Goal: Transaction & Acquisition: Book appointment/travel/reservation

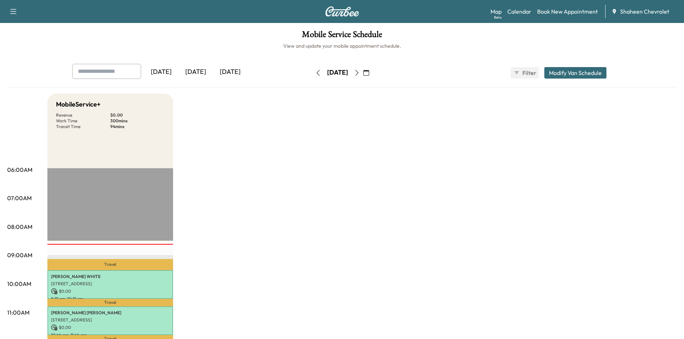
scroll to position [144, 0]
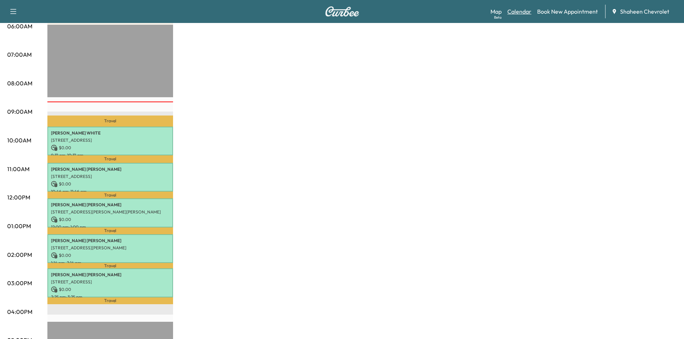
click at [524, 9] on link "Calendar" at bounding box center [519, 11] width 24 height 9
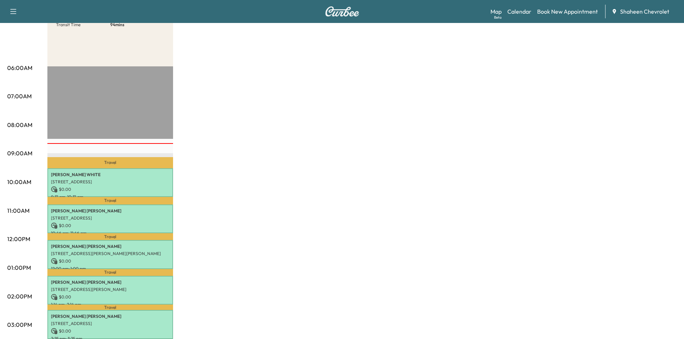
scroll to position [36, 0]
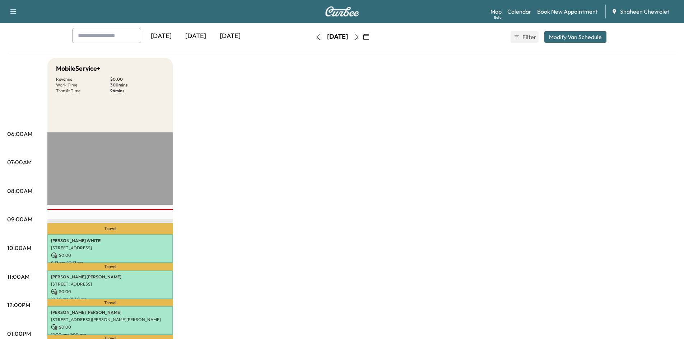
click at [360, 38] on icon "button" at bounding box center [357, 37] width 6 height 6
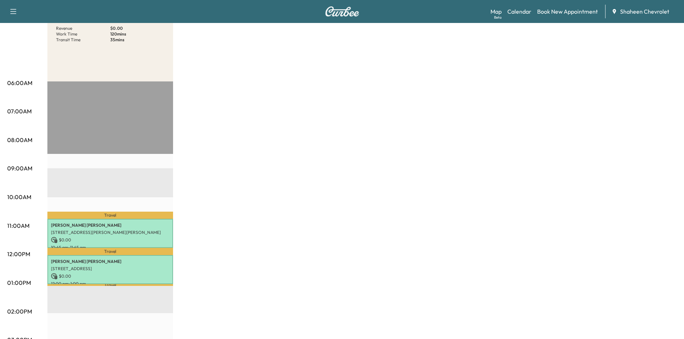
scroll to position [36, 0]
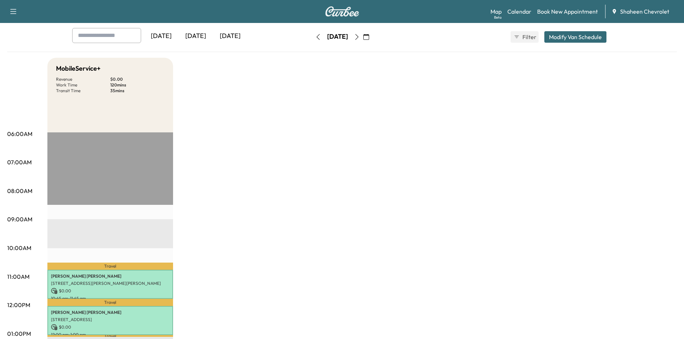
click at [312, 39] on button "button" at bounding box center [318, 36] width 12 height 11
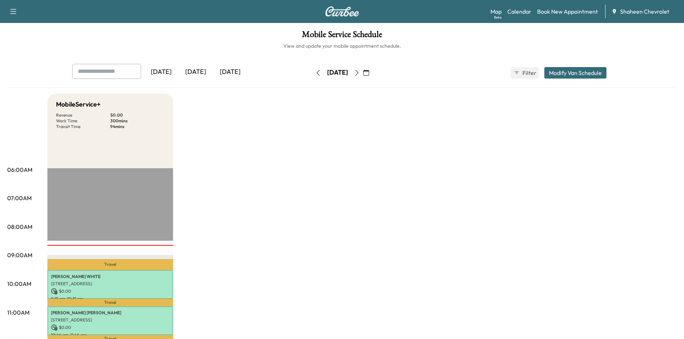
click at [6, 67] on div "Mobile Service Schedule View and update your mobile appointment schedule. [DATE…" at bounding box center [342, 331] width 684 height 616
click at [360, 72] on icon "button" at bounding box center [357, 73] width 6 height 6
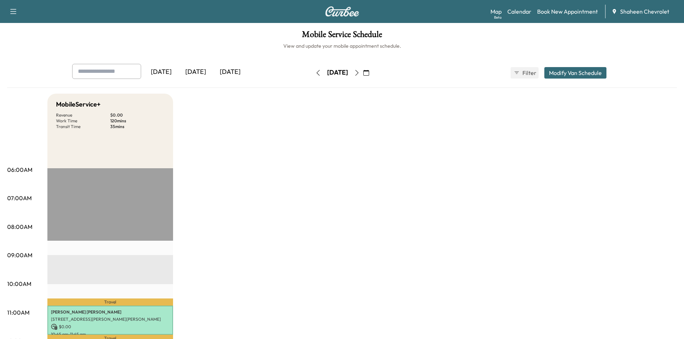
click at [360, 72] on icon "button" at bounding box center [357, 73] width 6 height 6
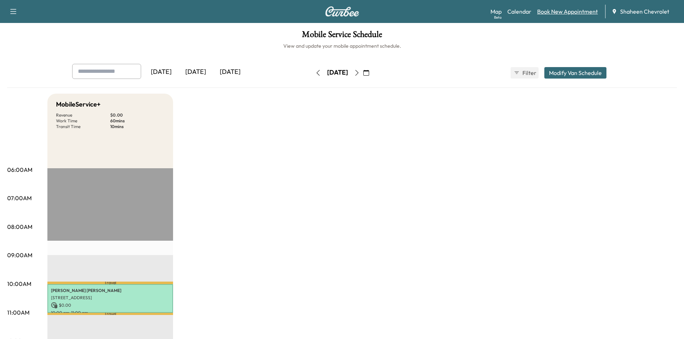
click at [556, 11] on link "Book New Appointment" at bounding box center [567, 11] width 61 height 9
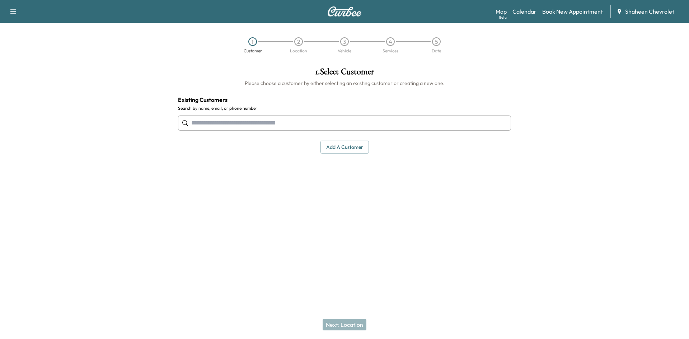
click at [341, 145] on button "Add a customer" at bounding box center [344, 147] width 48 height 13
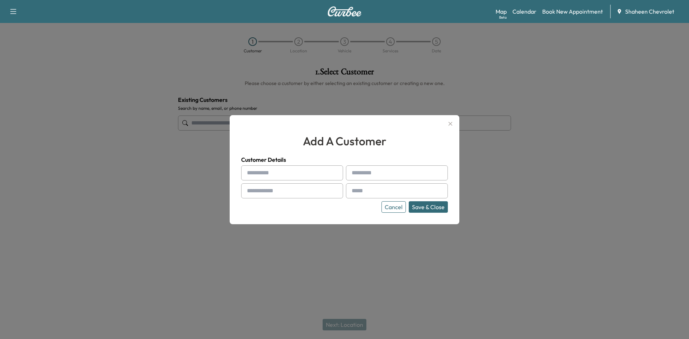
click at [275, 172] on input "text" at bounding box center [292, 172] width 102 height 15
type input "*"
type input "*******"
type input "*********"
type input "**********"
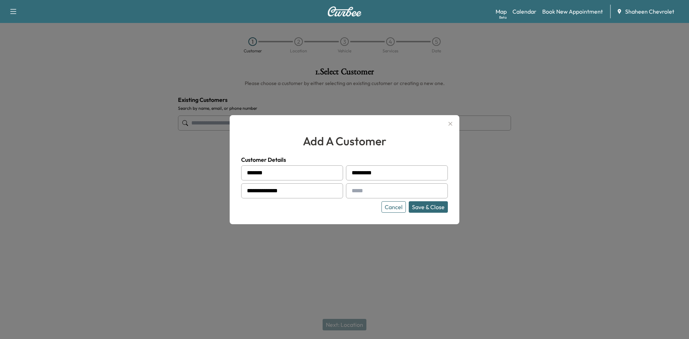
click at [364, 190] on input "text" at bounding box center [397, 190] width 102 height 15
type input "**********"
click at [423, 204] on button "Save & Close" at bounding box center [428, 206] width 39 height 11
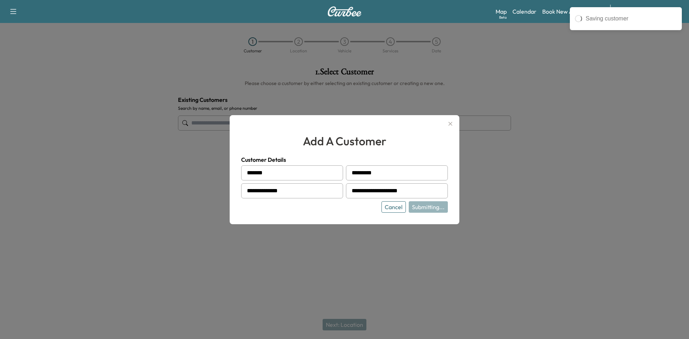
type input "**********"
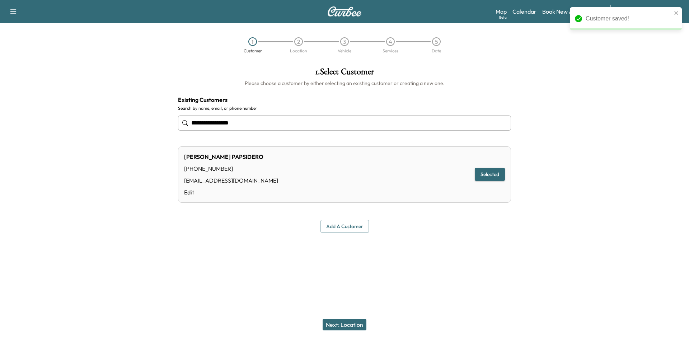
click at [344, 326] on button "Next: Location" at bounding box center [345, 324] width 44 height 11
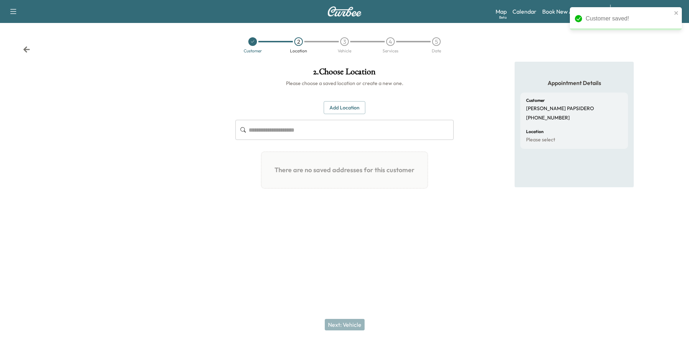
click at [344, 109] on button "Add Location" at bounding box center [345, 107] width 42 height 13
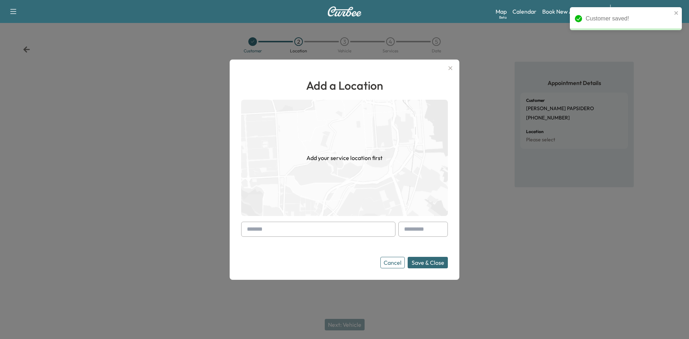
click at [284, 231] on input "text" at bounding box center [318, 229] width 154 height 15
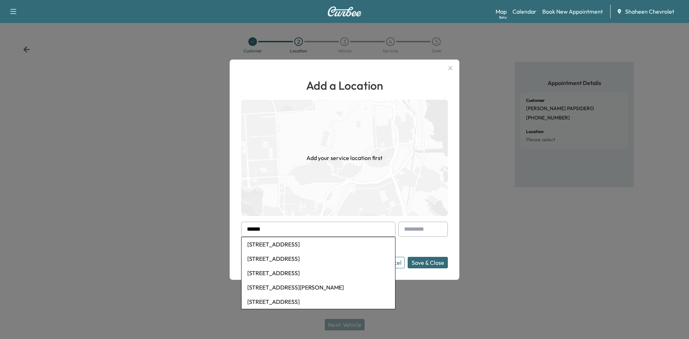
click at [299, 265] on li "[STREET_ADDRESS]" at bounding box center [319, 259] width 154 height 14
type input "**********"
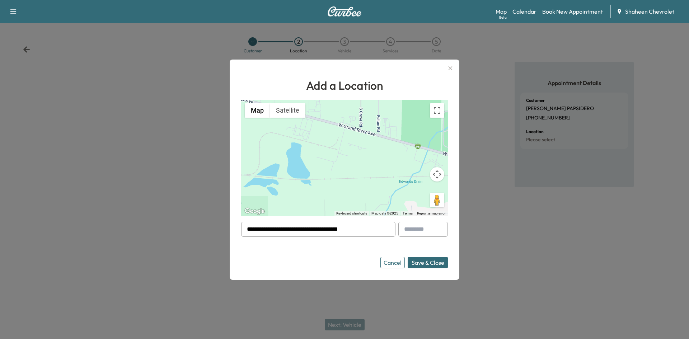
click at [422, 262] on button "Save & Close" at bounding box center [428, 262] width 40 height 11
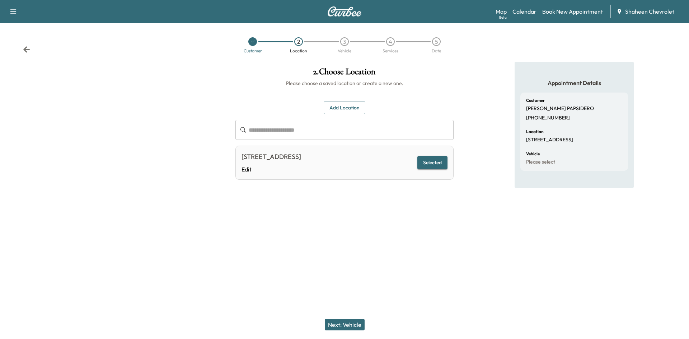
click at [347, 320] on button "Next: Vehicle" at bounding box center [345, 324] width 40 height 11
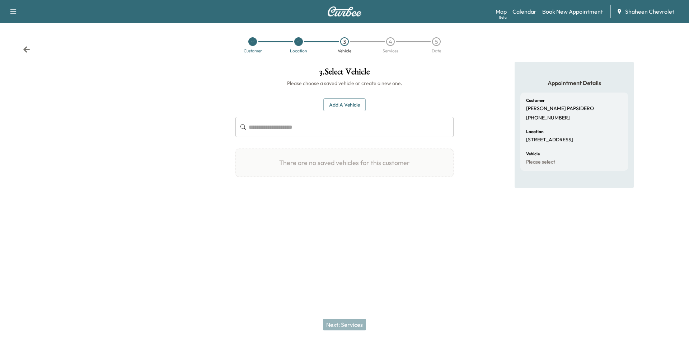
click at [339, 107] on button "Add a Vehicle" at bounding box center [344, 104] width 42 height 13
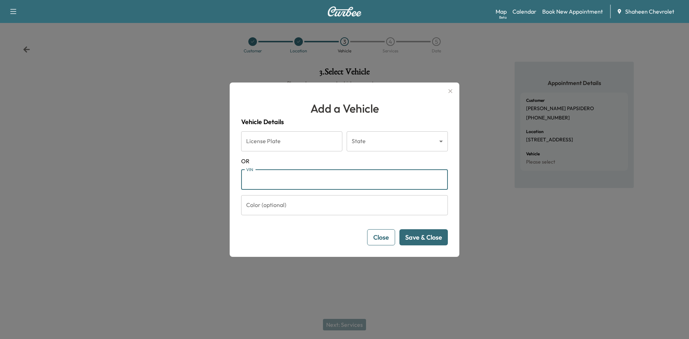
paste input "**********"
type input "**********"
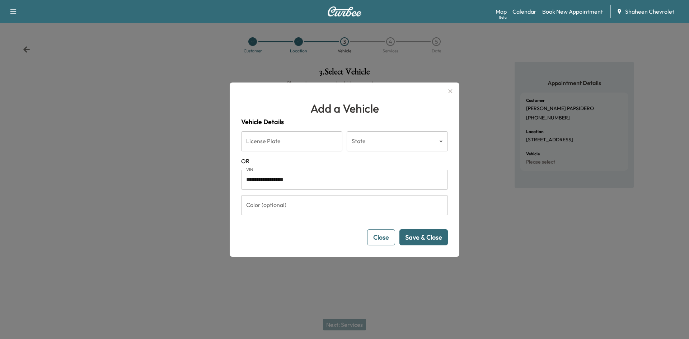
click at [417, 238] on button "Save & Close" at bounding box center [423, 237] width 48 height 16
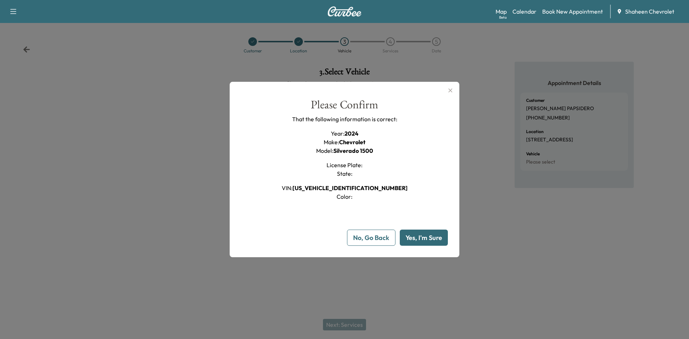
click at [417, 238] on button "Yes, I'm Sure" at bounding box center [424, 238] width 48 height 16
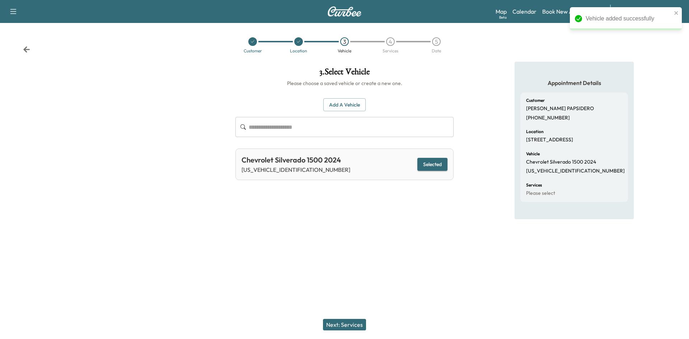
click at [350, 326] on button "Next: Services" at bounding box center [344, 324] width 43 height 11
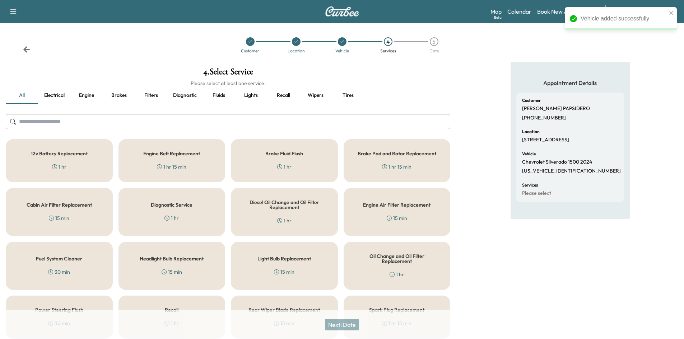
click at [86, 119] on input "text" at bounding box center [228, 121] width 444 height 15
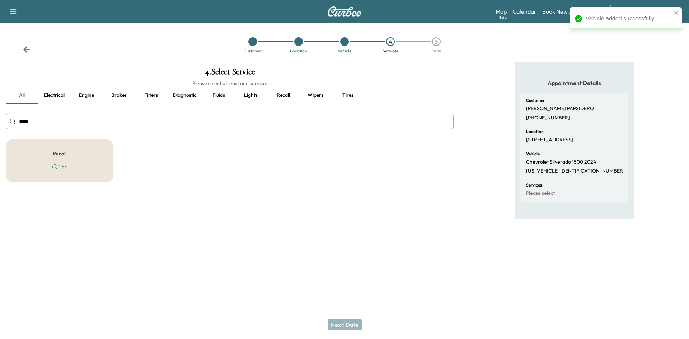
type input "****"
click at [93, 151] on div "Recall 1 hr" at bounding box center [60, 160] width 108 height 43
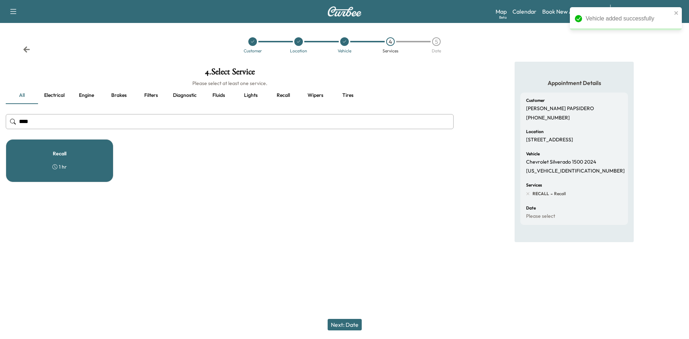
click at [349, 319] on button "Next: Date" at bounding box center [345, 324] width 34 height 11
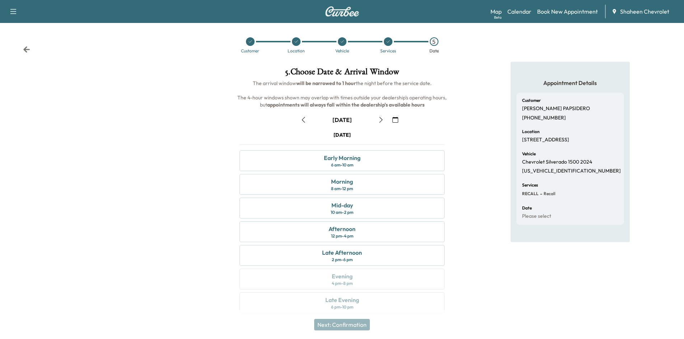
click at [378, 122] on icon "button" at bounding box center [381, 120] width 6 height 6
click at [334, 209] on div "Mid-day" at bounding box center [342, 205] width 22 height 9
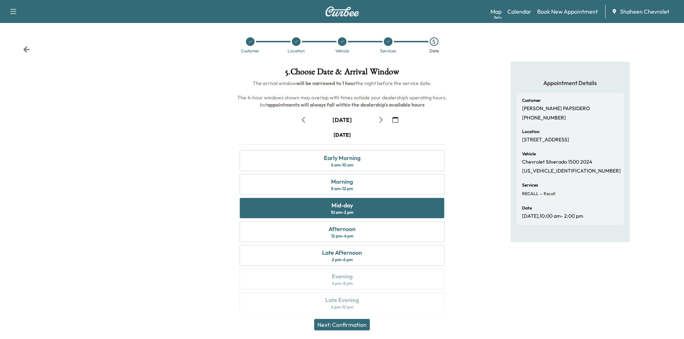
click at [361, 327] on button "Next: Confirmation" at bounding box center [342, 324] width 56 height 11
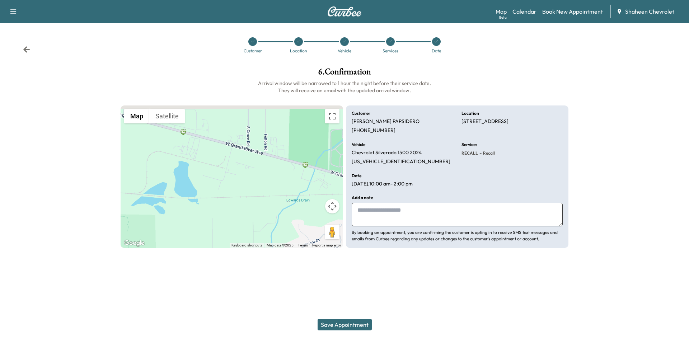
click at [361, 327] on button "Save Appointment" at bounding box center [345, 324] width 54 height 11
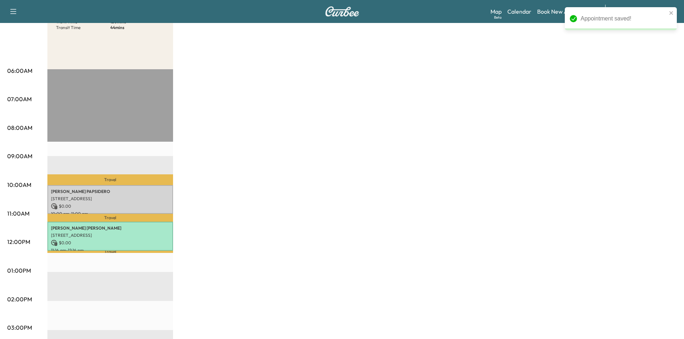
scroll to position [108, 0]
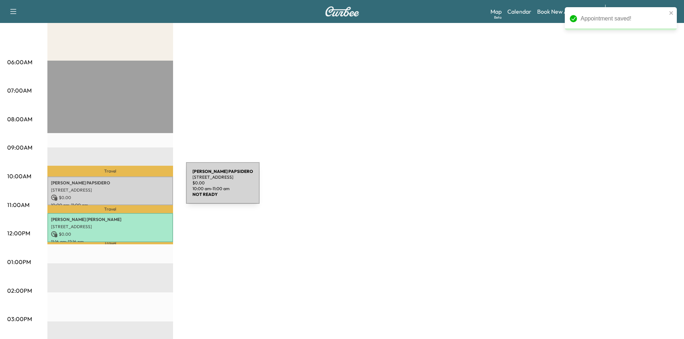
click at [132, 187] on p "[STREET_ADDRESS]" at bounding box center [110, 190] width 118 height 6
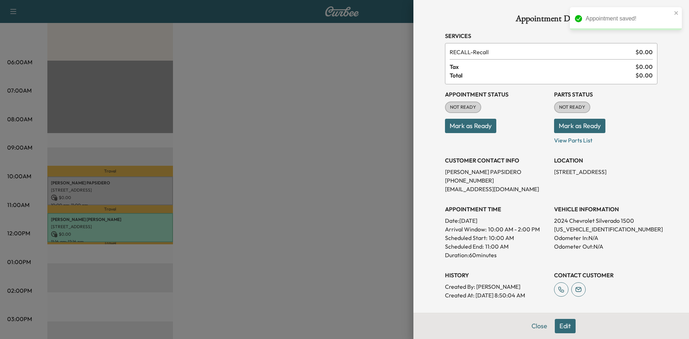
click at [486, 128] on button "Mark as Ready" at bounding box center [470, 126] width 51 height 14
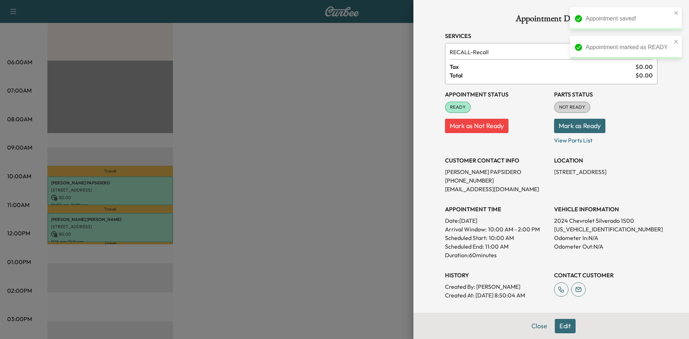
click at [584, 128] on button "Mark as Ready" at bounding box center [579, 126] width 51 height 14
click at [353, 128] on div at bounding box center [344, 169] width 689 height 339
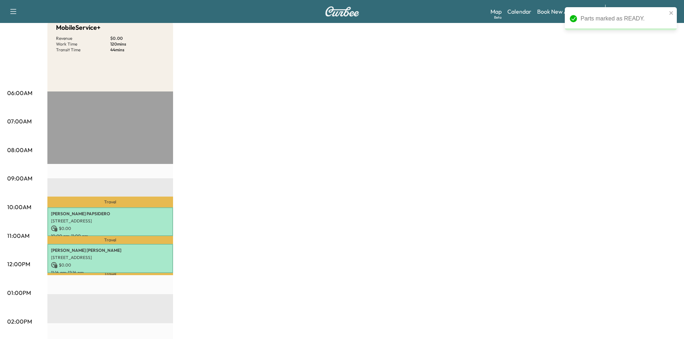
scroll to position [0, 0]
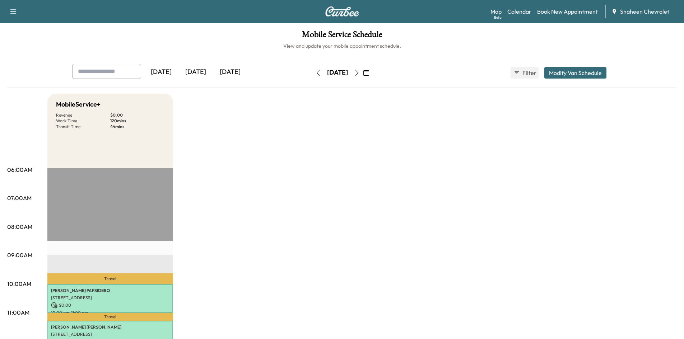
click at [315, 72] on icon "button" at bounding box center [318, 73] width 6 height 6
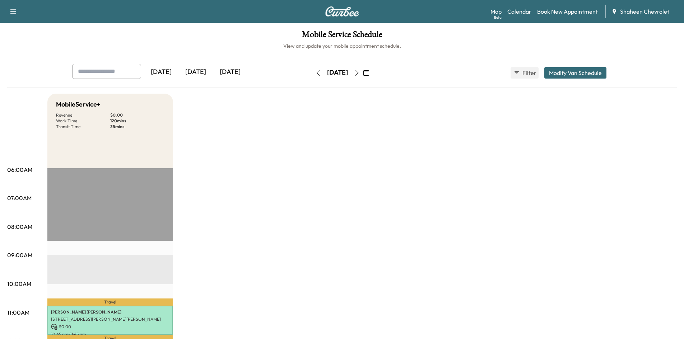
click at [360, 74] on icon "button" at bounding box center [357, 73] width 6 height 6
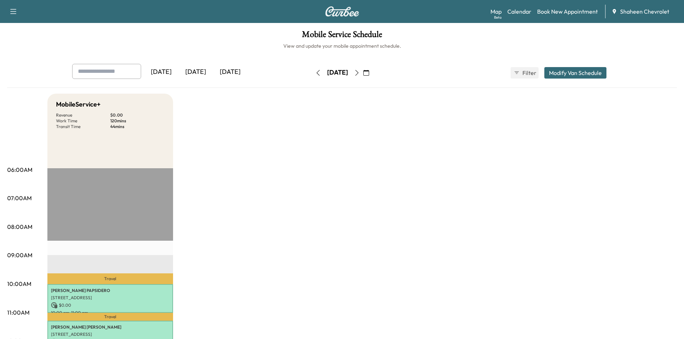
click at [360, 72] on icon "button" at bounding box center [357, 73] width 6 height 6
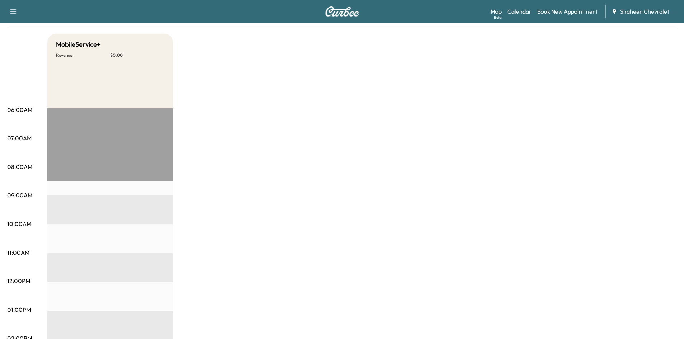
scroll to position [13, 0]
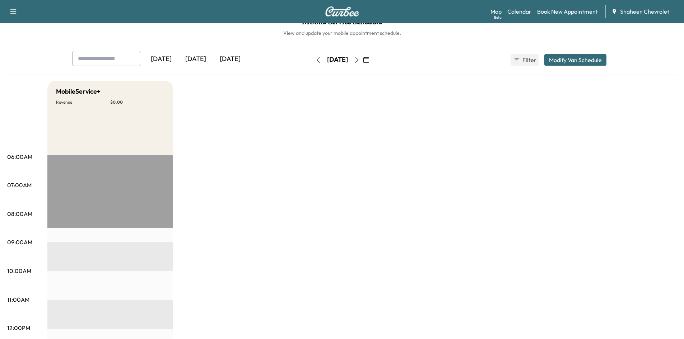
click at [360, 60] on icon "button" at bounding box center [357, 60] width 6 height 6
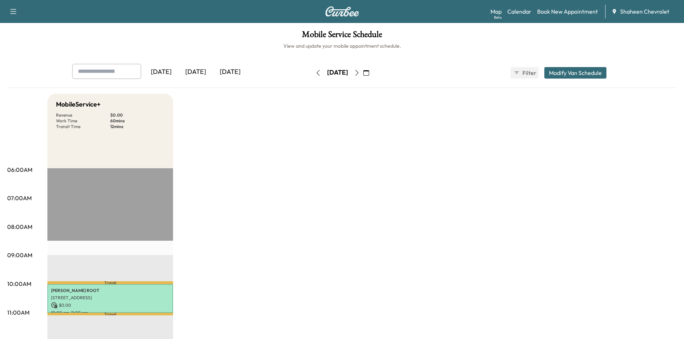
click at [315, 74] on icon "button" at bounding box center [318, 73] width 6 height 6
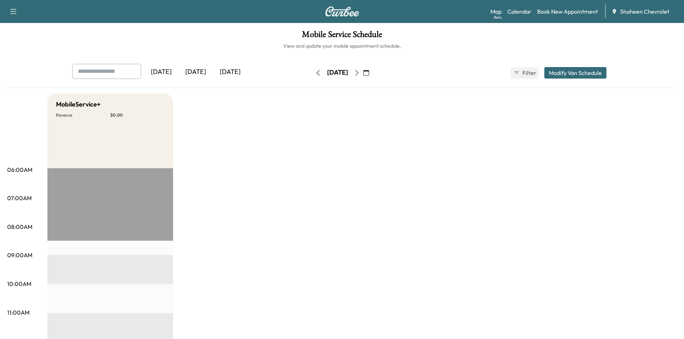
click at [312, 74] on button "button" at bounding box center [318, 72] width 12 height 11
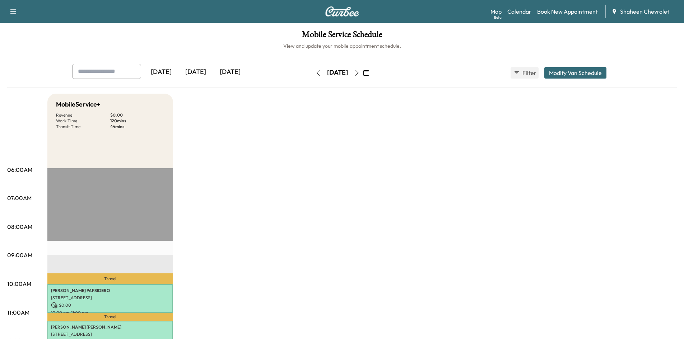
click at [312, 74] on div "[DATE]" at bounding box center [337, 72] width 51 height 11
click at [315, 75] on icon "button" at bounding box center [318, 73] width 6 height 6
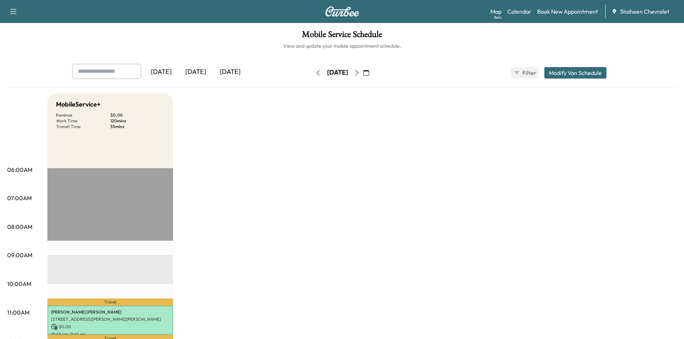
click at [315, 73] on icon "button" at bounding box center [318, 73] width 6 height 6
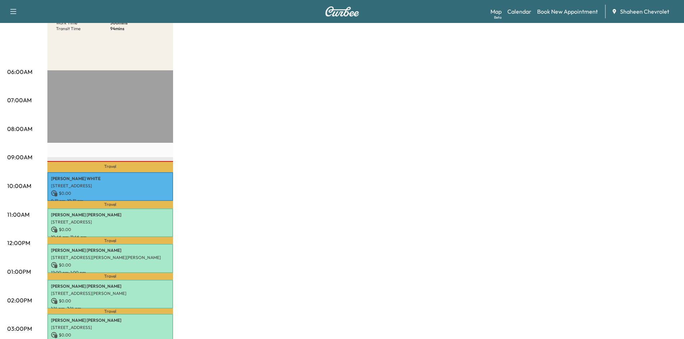
scroll to position [108, 0]
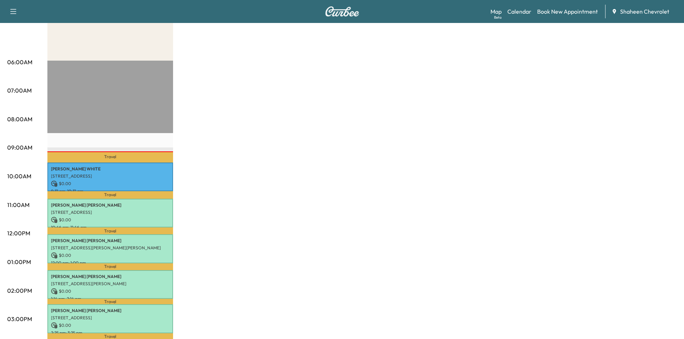
click at [537, 92] on div "MobileService+ Revenue $ 0.00 Work Time 300 mins Transit Time 94 mins Travel [P…" at bounding box center [361, 255] width 629 height 538
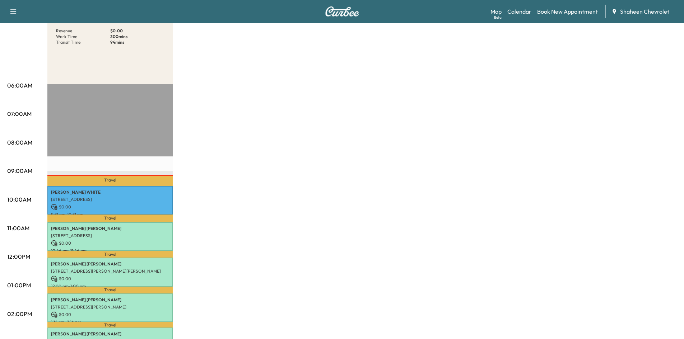
scroll to position [72, 0]
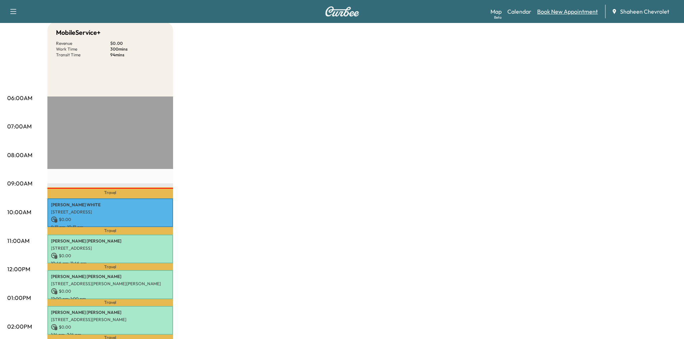
click at [565, 11] on link "Book New Appointment" at bounding box center [567, 11] width 61 height 9
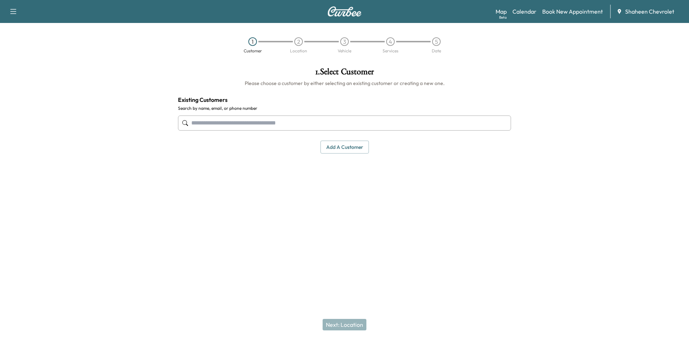
click at [276, 125] on input "text" at bounding box center [344, 123] width 333 height 15
type input "**********"
click at [276, 125] on input "**********" at bounding box center [344, 123] width 333 height 15
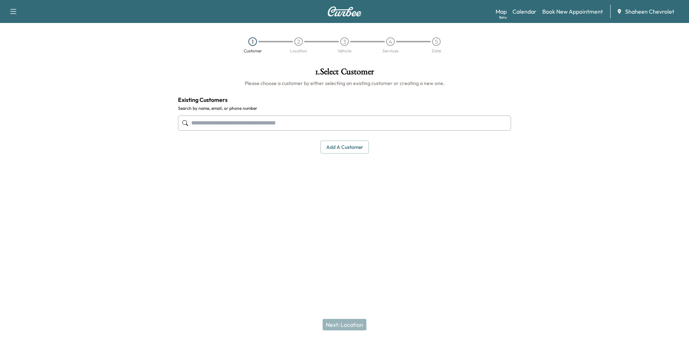
click at [305, 120] on input "text" at bounding box center [344, 123] width 333 height 15
type input "**********"
